Goal: Task Accomplishment & Management: Complete application form

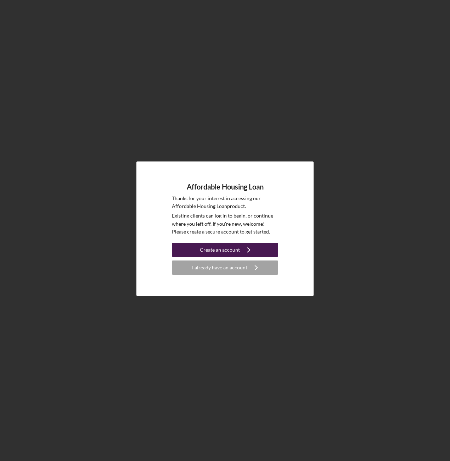
click at [203, 249] on div "Create an account" at bounding box center [220, 250] width 40 height 14
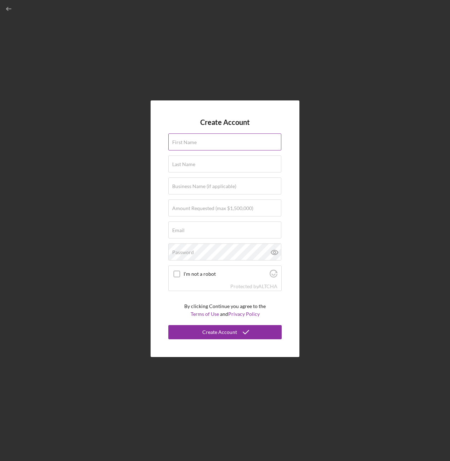
drag, startPoint x: 212, startPoint y: 153, endPoint x: 212, endPoint y: 149, distance: 3.6
click at [212, 153] on form "Create Account First Name Last Name Business Name (if applicable) Amount Reques…" at bounding box center [225, 228] width 114 height 221
click at [212, 146] on input "First Name" at bounding box center [224, 141] width 113 height 17
type input "Maile"
type input "[PERSON_NAME]"
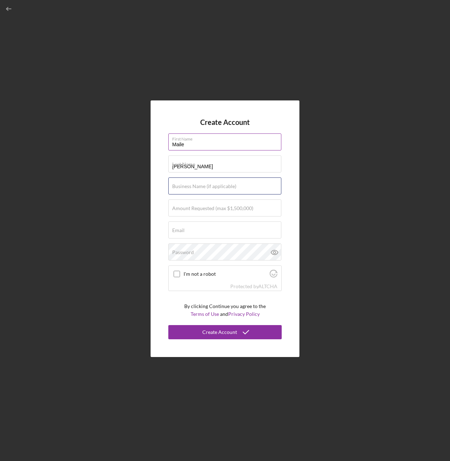
type input "CAHEC Properties Corporation"
type input "[EMAIL_ADDRESS][DOMAIN_NAME]"
